Goal: Navigation & Orientation: Find specific page/section

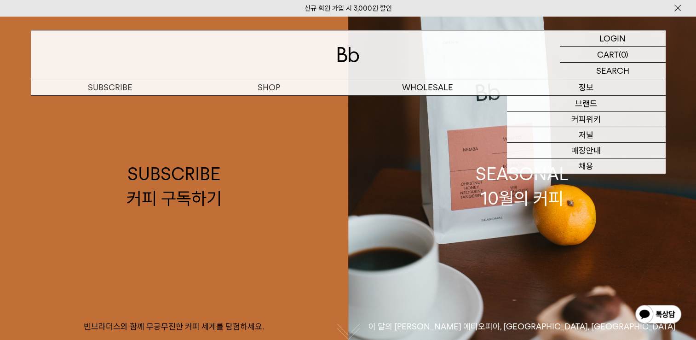
click at [593, 88] on p "정보" at bounding box center [586, 87] width 159 height 16
click at [579, 145] on link "매장안내" at bounding box center [586, 151] width 159 height 16
click at [580, 149] on link "매장안내" at bounding box center [586, 151] width 159 height 16
click at [581, 152] on link "매장안내" at bounding box center [586, 151] width 159 height 16
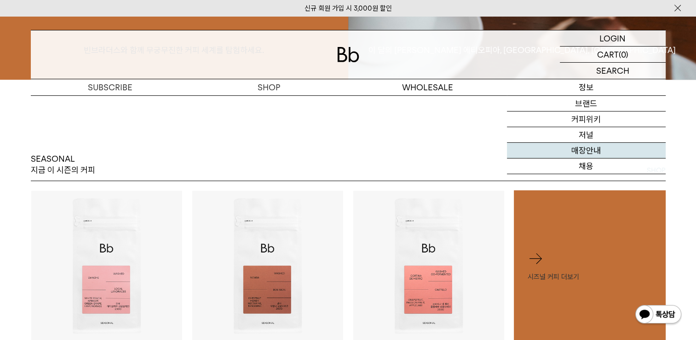
scroll to position [414, 0]
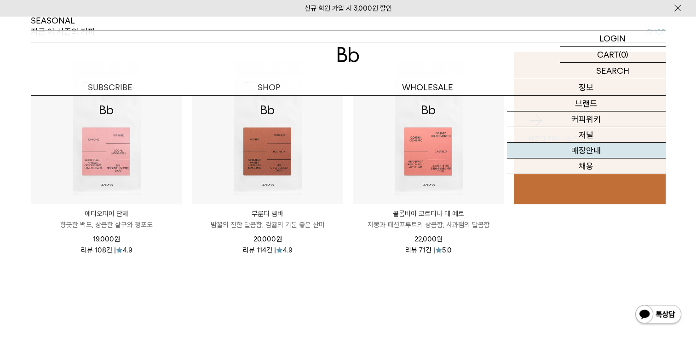
click at [578, 153] on link "매장안내" at bounding box center [586, 151] width 159 height 16
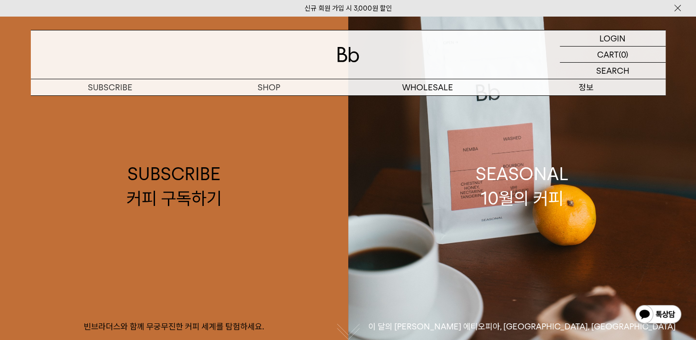
click at [582, 89] on p "정보" at bounding box center [586, 87] width 159 height 16
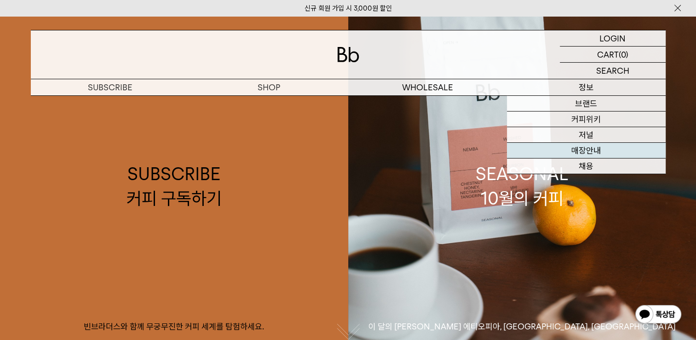
click at [566, 152] on link "매장안내" at bounding box center [586, 151] width 159 height 16
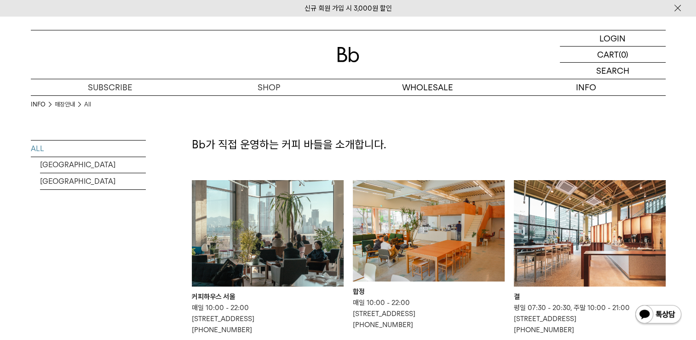
click at [563, 203] on img at bounding box center [590, 233] width 152 height 106
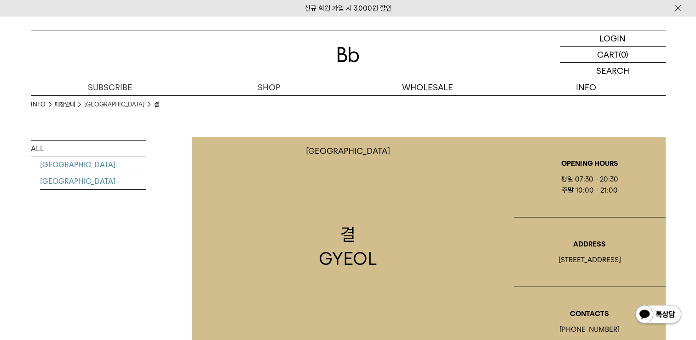
click at [60, 181] on link "[GEOGRAPHIC_DATA]" at bounding box center [93, 181] width 106 height 16
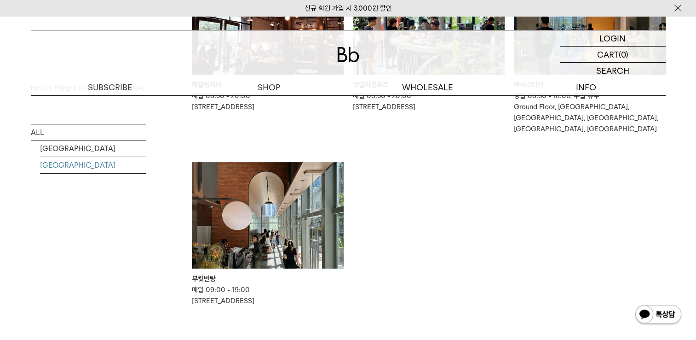
scroll to position [276, 0]
